Goal: Information Seeking & Learning: Learn about a topic

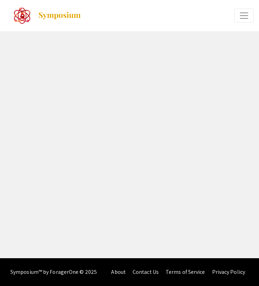
select select "custom"
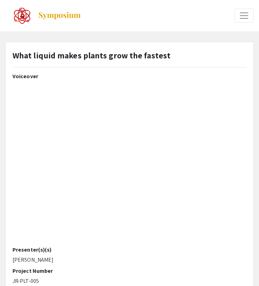
type input "0"
select select "custom"
type input "1"
select select "auto"
